Goal: Task Accomplishment & Management: Complete application form

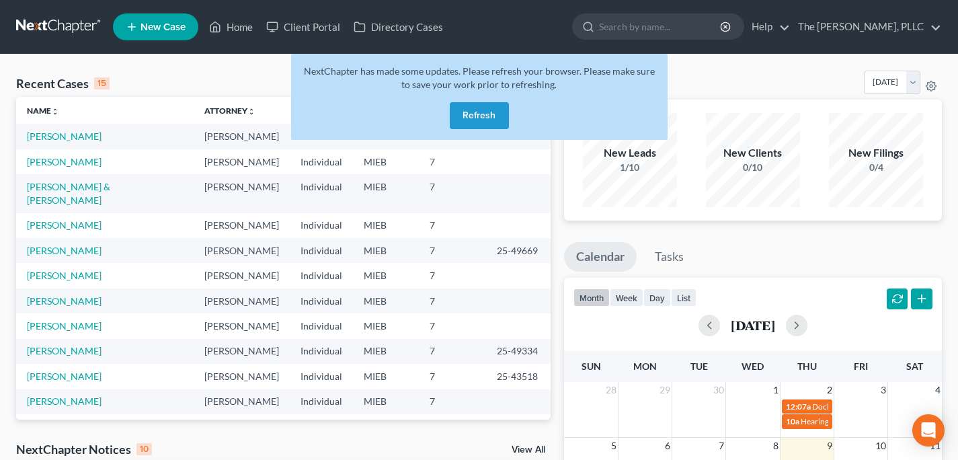
click at [52, 26] on link at bounding box center [59, 27] width 86 height 24
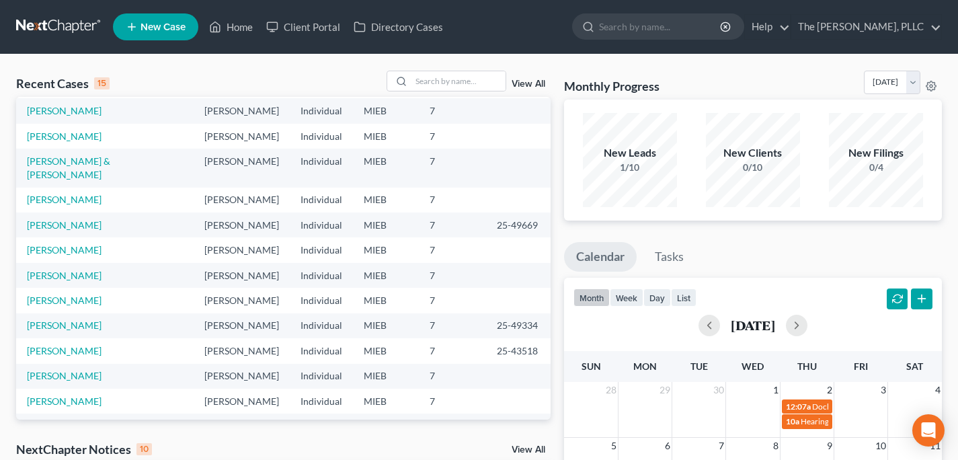
scroll to position [31, 0]
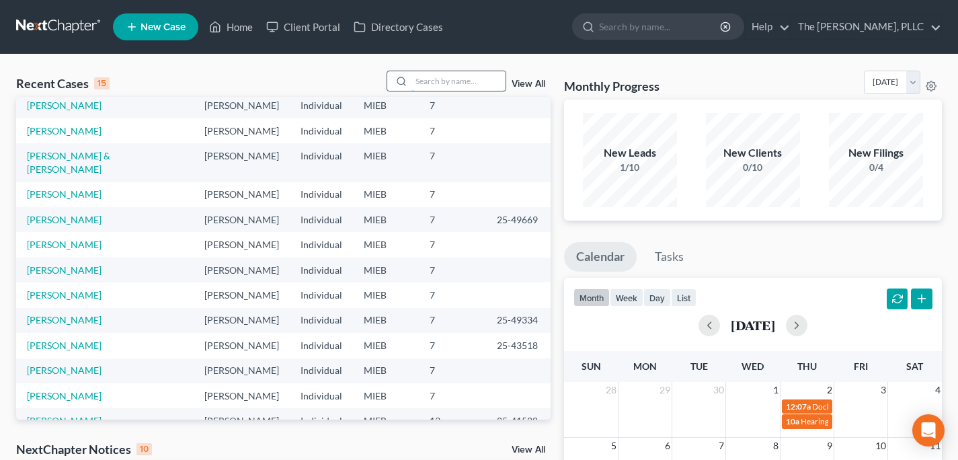
click at [437, 75] on input "search" at bounding box center [458, 80] width 94 height 19
type input "g"
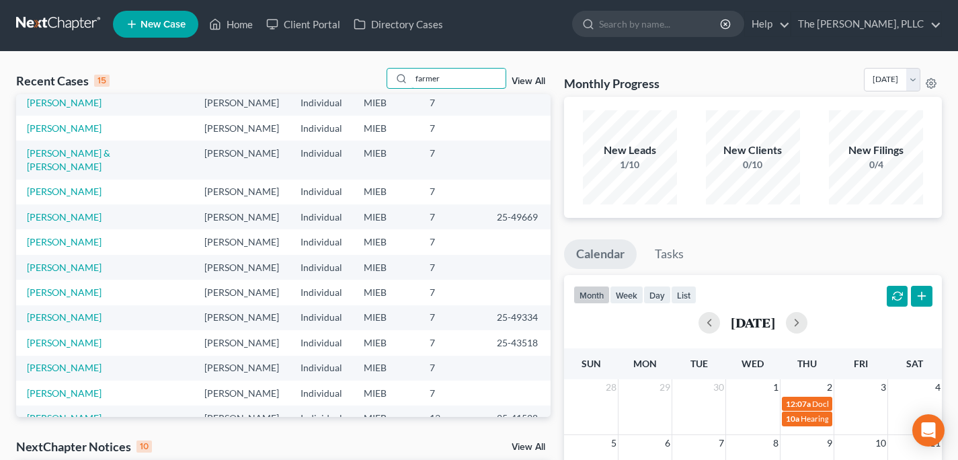
scroll to position [0, 0]
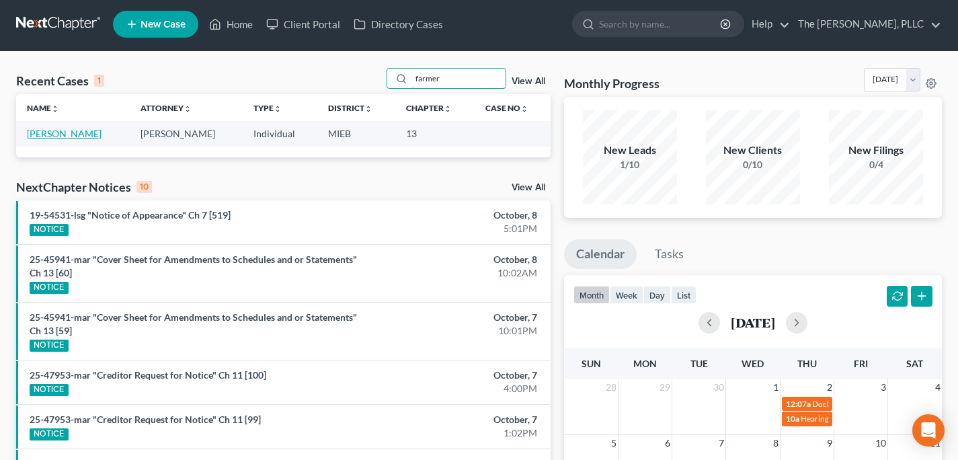
type input "farmer"
click at [48, 130] on link "[PERSON_NAME]" at bounding box center [64, 133] width 75 height 11
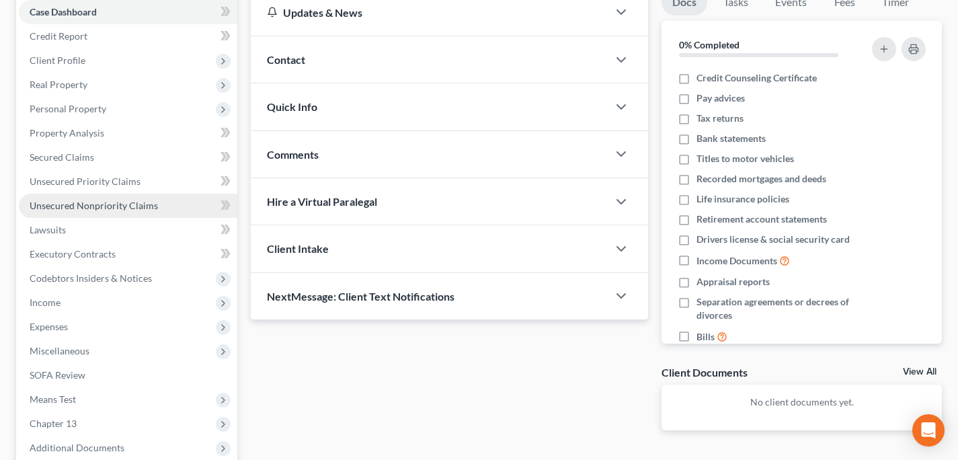
scroll to position [191, 0]
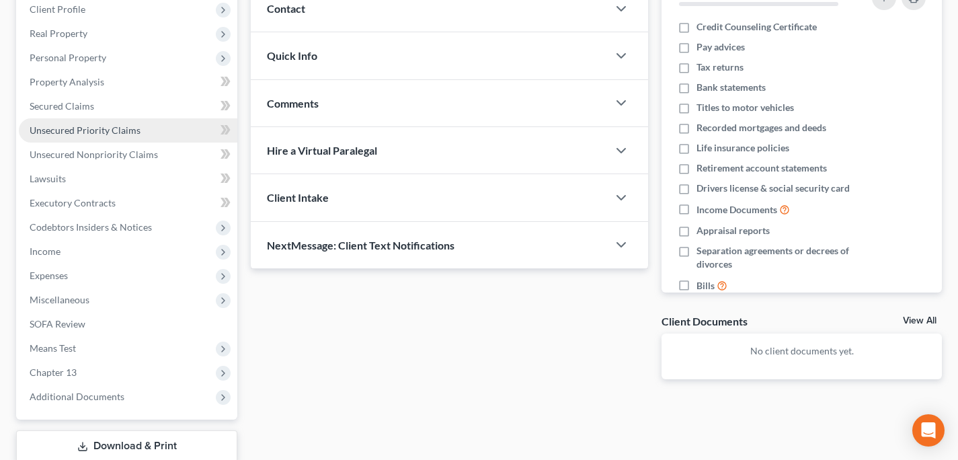
click at [79, 131] on span "Unsecured Priority Claims" at bounding box center [85, 129] width 111 height 11
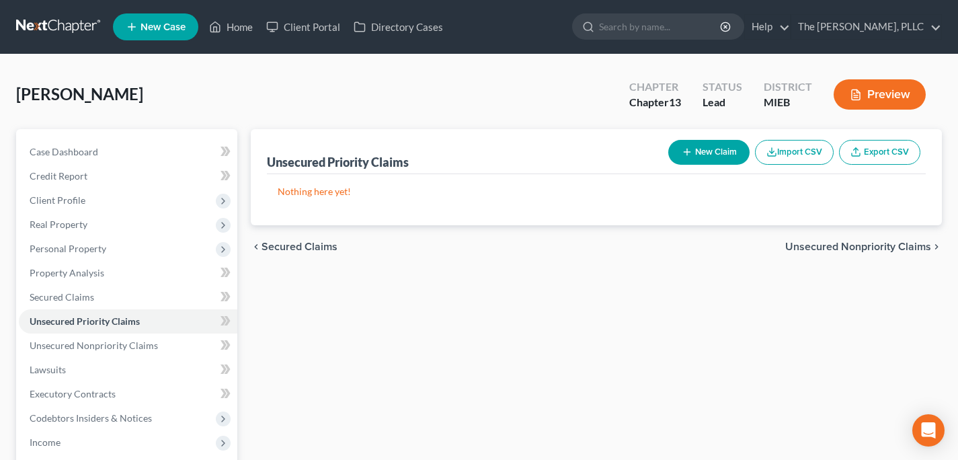
click at [671, 171] on div "Unsecured Priority Claims New Claim Import CSV Export CSV" at bounding box center [596, 151] width 659 height 45
click at [687, 145] on button "New Claim" at bounding box center [708, 152] width 81 height 25
select select "0"
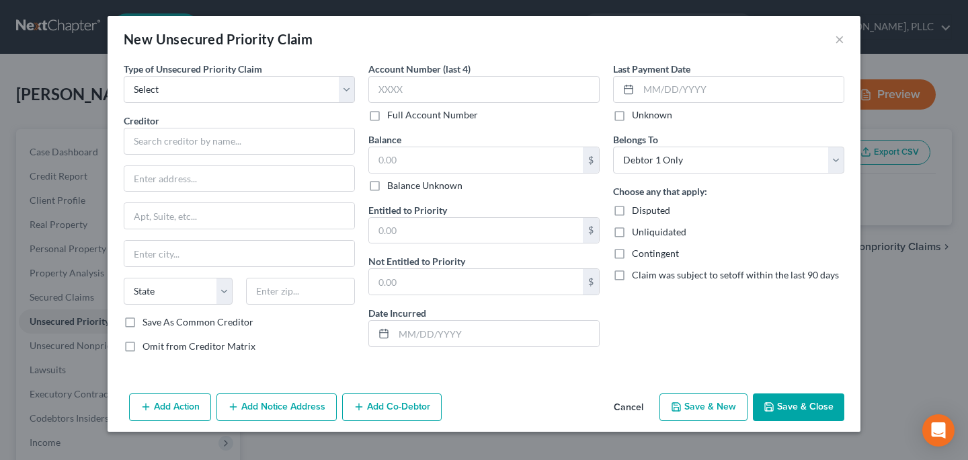
click at [259, 75] on label "Type of Unsecured Priority Claim *" at bounding box center [193, 69] width 138 height 14
click at [254, 93] on select "Select Taxes & Other Government Units Domestic Support Obligations Extensions o…" at bounding box center [239, 89] width 231 height 27
select select "1"
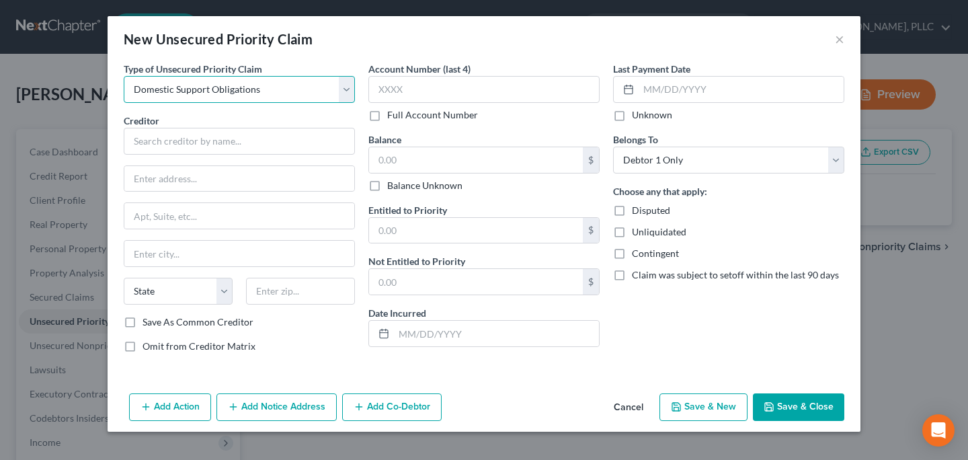
click at [124, 76] on select "Select Taxes & Other Government Units Domestic Support Obligations Extensions o…" at bounding box center [239, 89] width 231 height 27
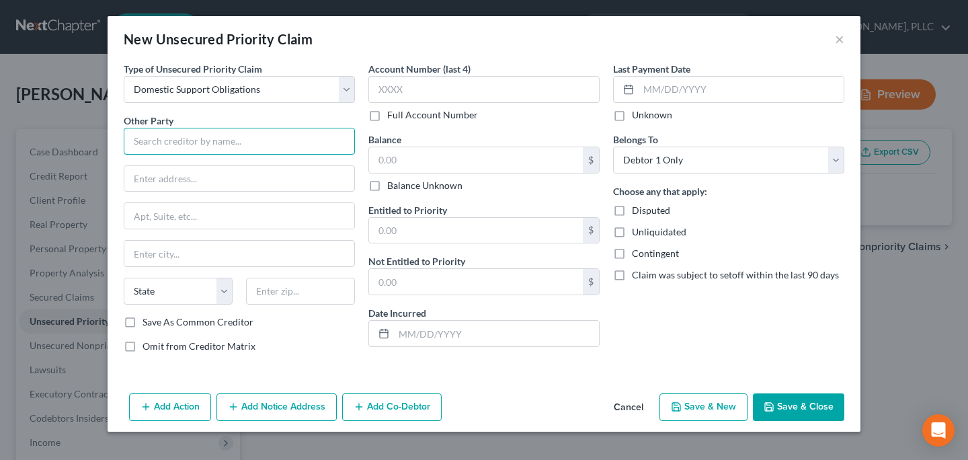
click at [233, 134] on input "text" at bounding box center [239, 141] width 231 height 27
type input "Maritza Tapia-Jimenez"
click at [171, 172] on input "text" at bounding box center [239, 179] width 230 height 26
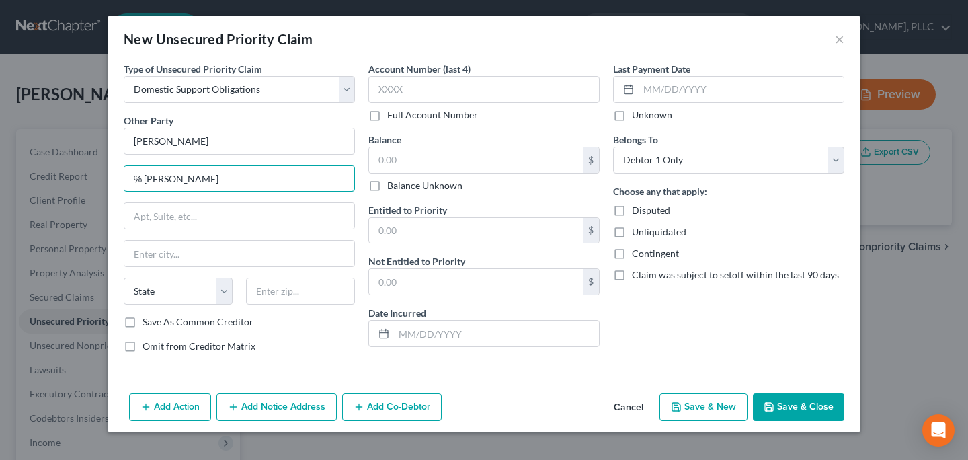
type input "℅ Jeffrey S. Harris"
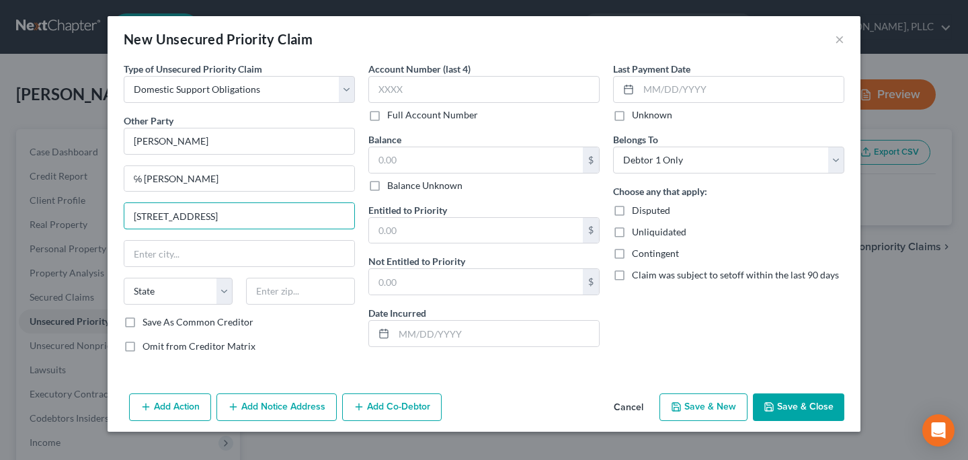
type input "250 Parkview Dr, Suite 150"
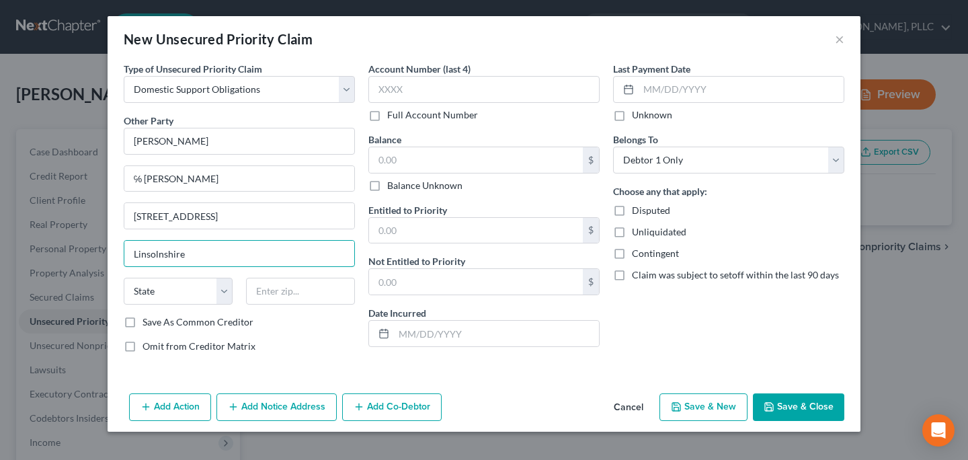
type input "Linsolnshire"
select select "14"
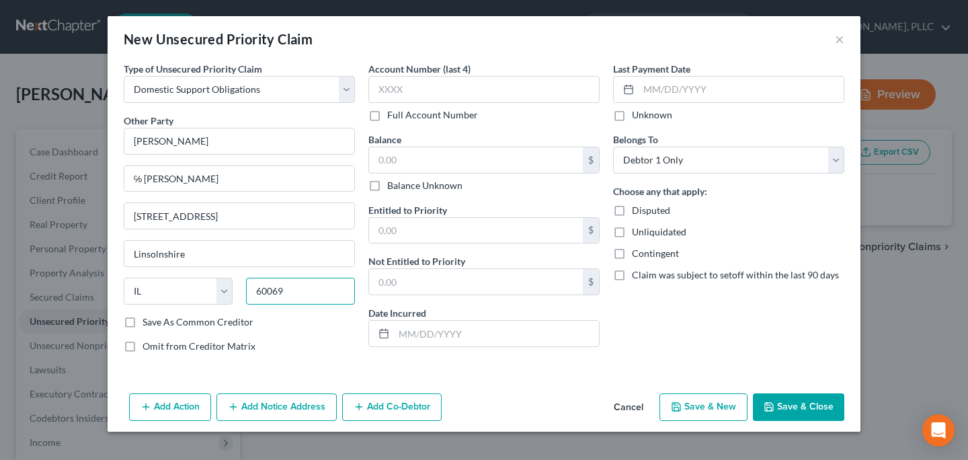
type input "60069"
click at [170, 315] on label "Save As Common Creditor" at bounding box center [197, 321] width 111 height 13
click at [157, 315] on input "Save As Common Creditor" at bounding box center [152, 319] width 9 height 9
checkbox input "true"
type input "Lincolnshire"
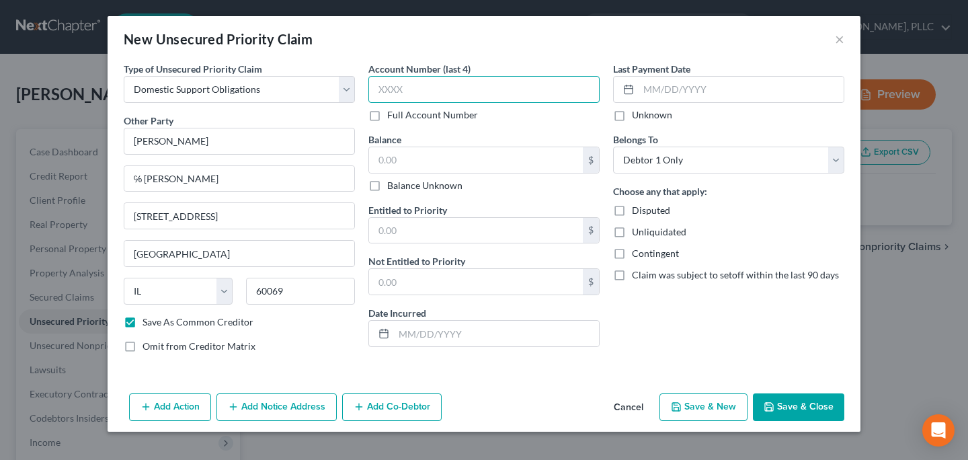
click at [396, 82] on input "text" at bounding box center [483, 89] width 231 height 27
click at [437, 172] on div "$" at bounding box center [483, 159] width 231 height 27
click at [504, 160] on input "text" at bounding box center [476, 160] width 214 height 26
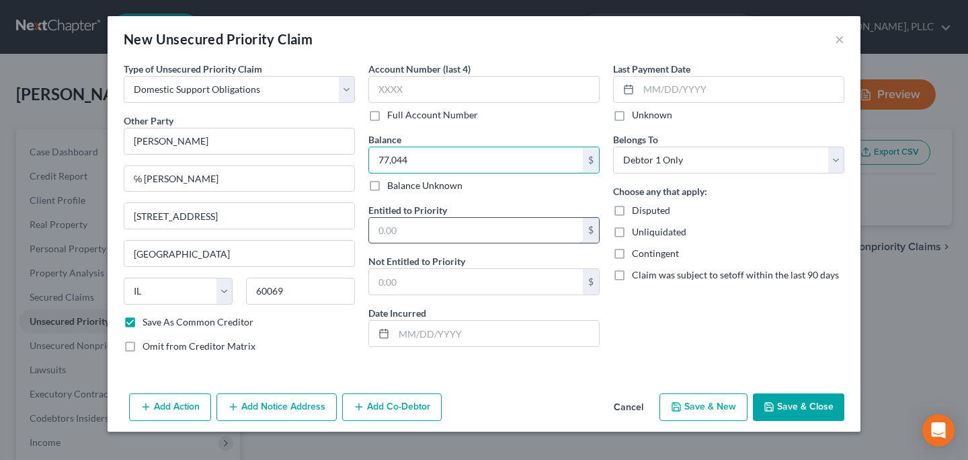
type input "77,044"
click at [483, 235] on input "text" at bounding box center [476, 231] width 214 height 26
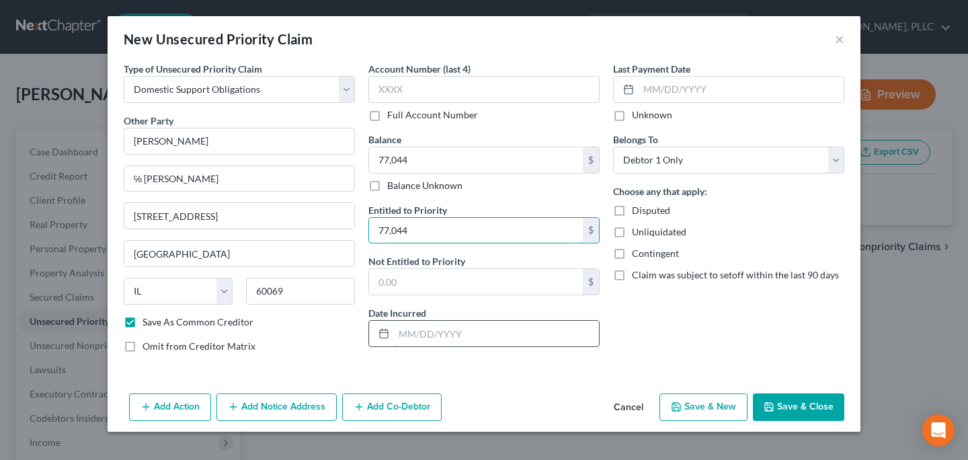
type input "77,044"
click at [444, 328] on input "text" at bounding box center [496, 334] width 205 height 26
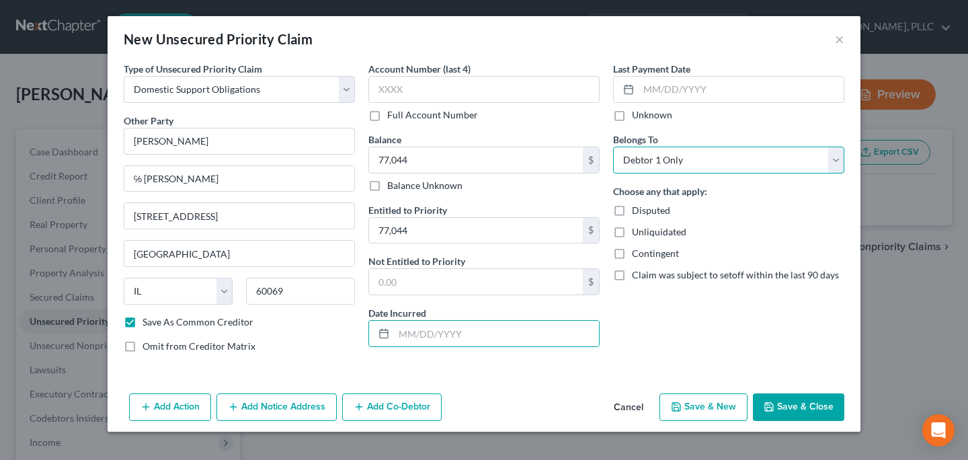
click at [686, 171] on select "Select Debtor 1 Only Debtor 2 Only Debtor 1 And Debtor 2 Only At Least One Of T…" at bounding box center [728, 159] width 231 height 27
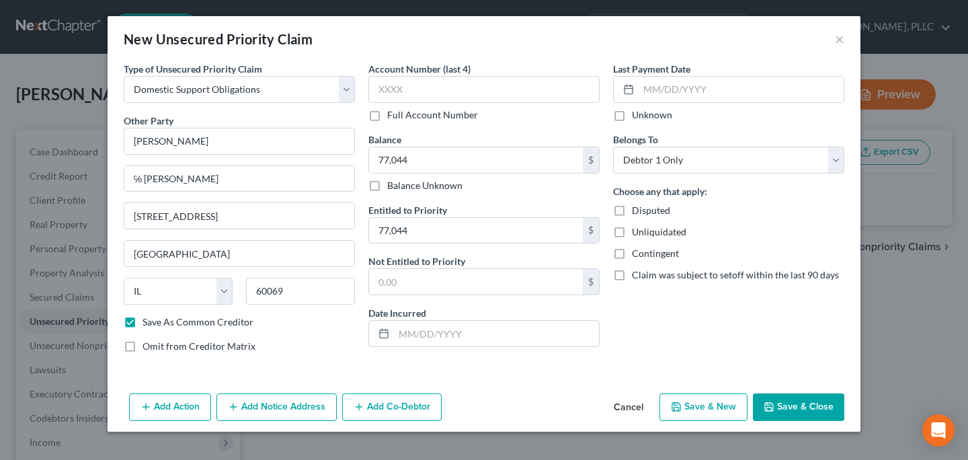
click at [799, 394] on button "Save & Close" at bounding box center [798, 407] width 91 height 28
checkbox input "false"
